Goal: Use online tool/utility: Utilize a website feature to perform a specific function

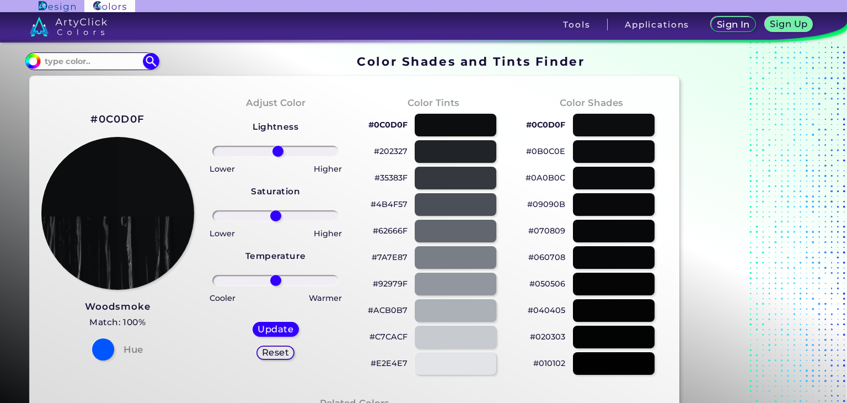
type input "4"
click at [278, 157] on input "range" at bounding box center [275, 151] width 126 height 11
click at [103, 65] on input at bounding box center [92, 60] width 103 height 15
click at [84, 59] on input at bounding box center [92, 60] width 103 height 15
paste input "#0B1215"
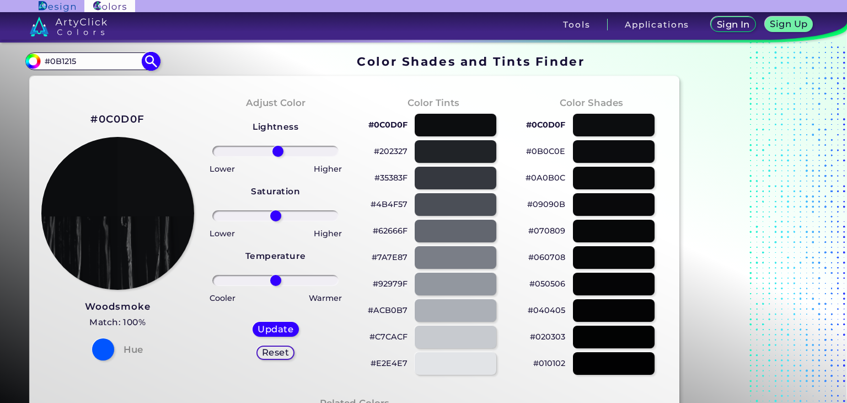
type input "#0B1215"
type input "#0b1215"
type input "0"
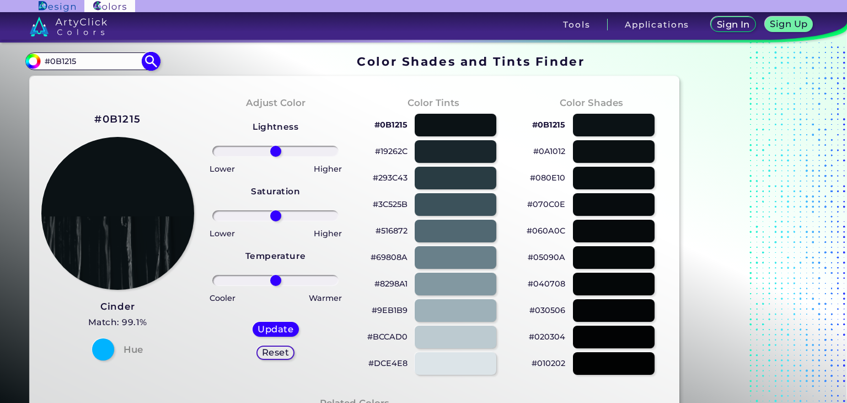
click at [154, 64] on img at bounding box center [150, 60] width 19 height 19
type input "#0b1215"
click at [124, 224] on img at bounding box center [118, 213] width 154 height 154
